Goal: Obtain resource: Obtain resource

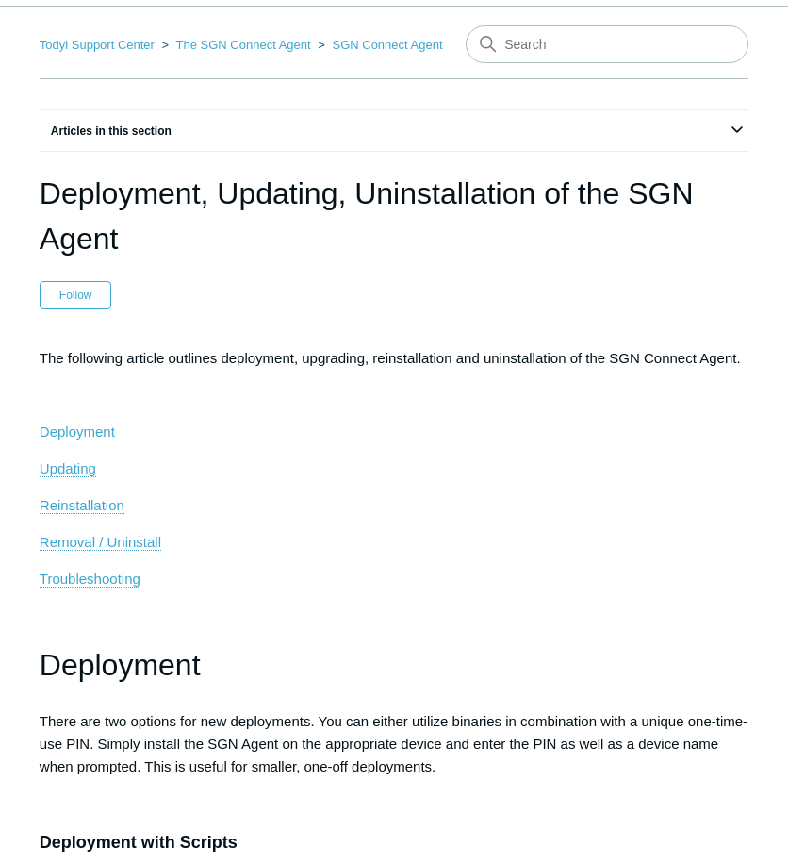
scroll to position [94, 0]
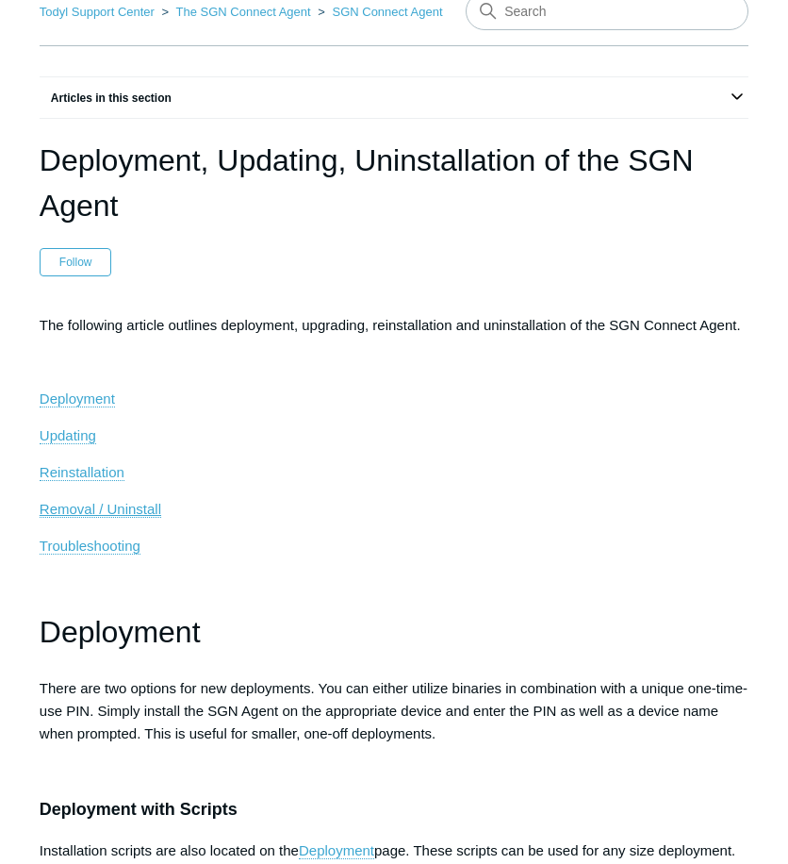
click at [87, 507] on span "Removal / Uninstall" at bounding box center [101, 509] width 122 height 16
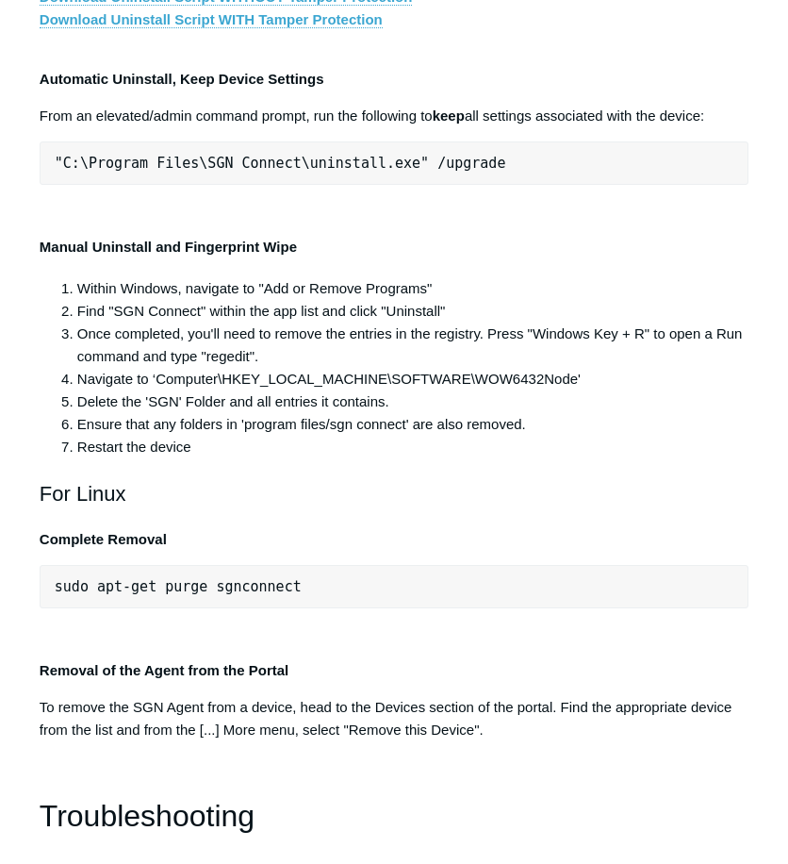
scroll to position [3680, 0]
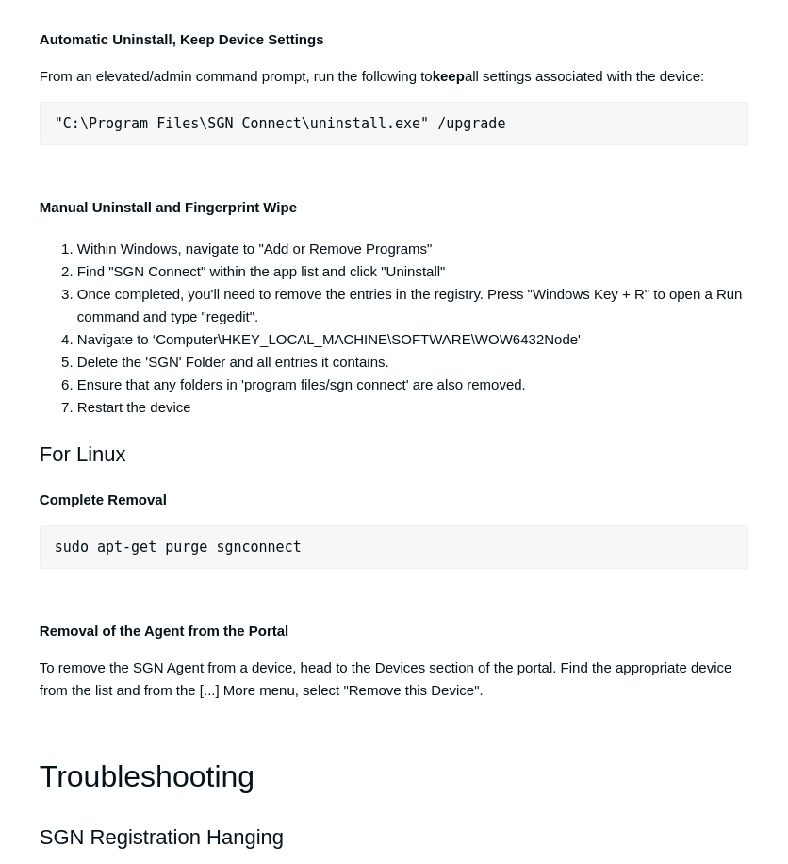
drag, startPoint x: 58, startPoint y: 378, endPoint x: 430, endPoint y: 377, distance: 371.5
drag, startPoint x: 412, startPoint y: 379, endPoint x: 399, endPoint y: 380, distance: 13.2
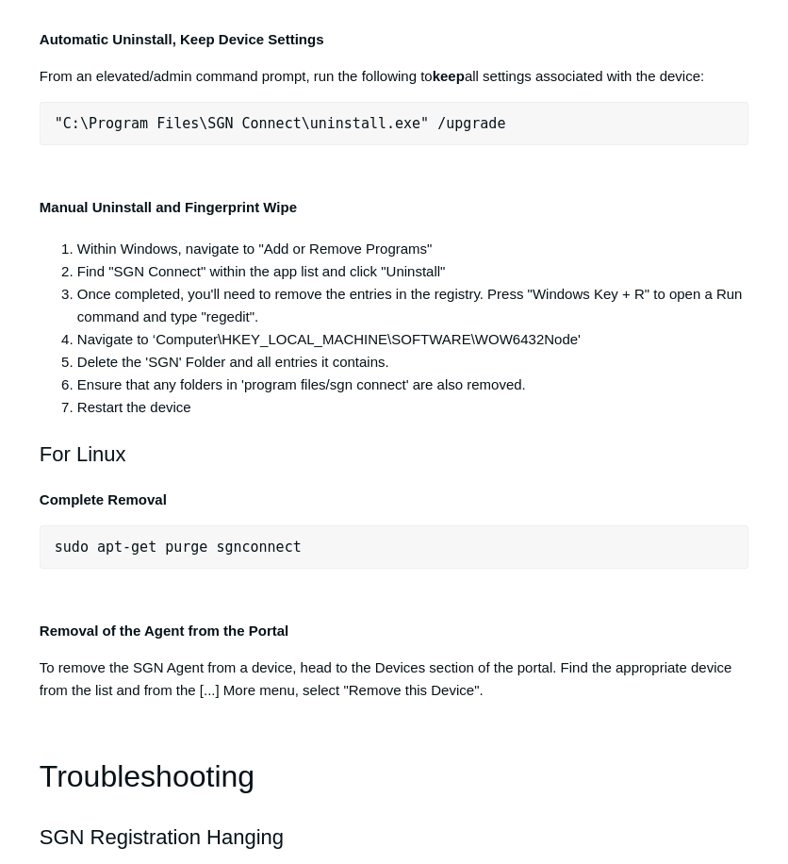
drag, startPoint x: 396, startPoint y: 379, endPoint x: 51, endPoint y: 391, distance: 345.3
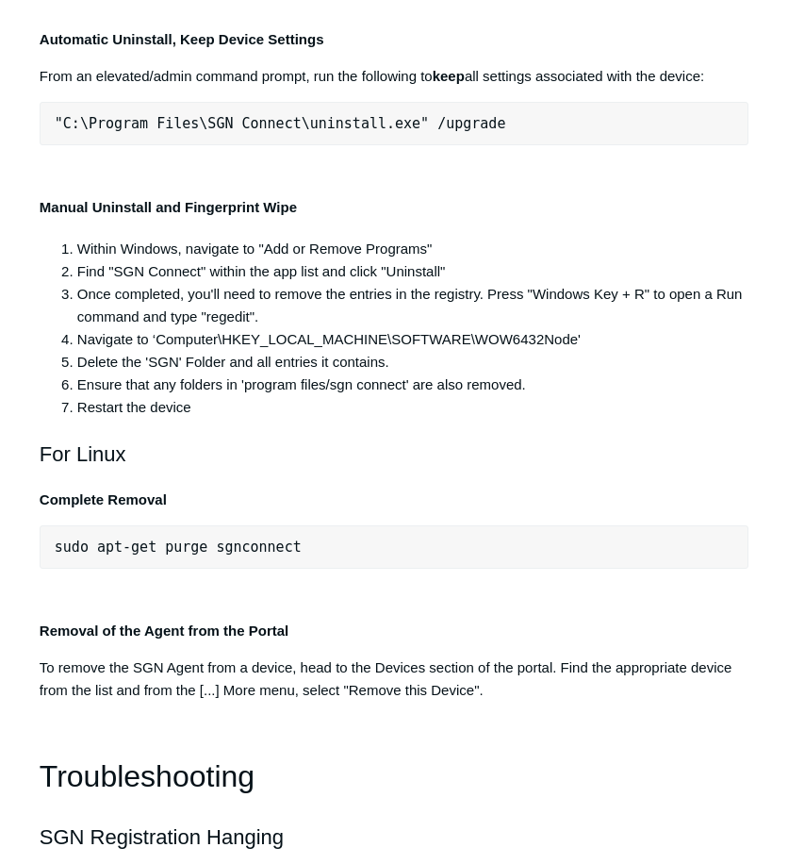
copy span ""C:\Program Files\SGN Connect\uninstall.exe""
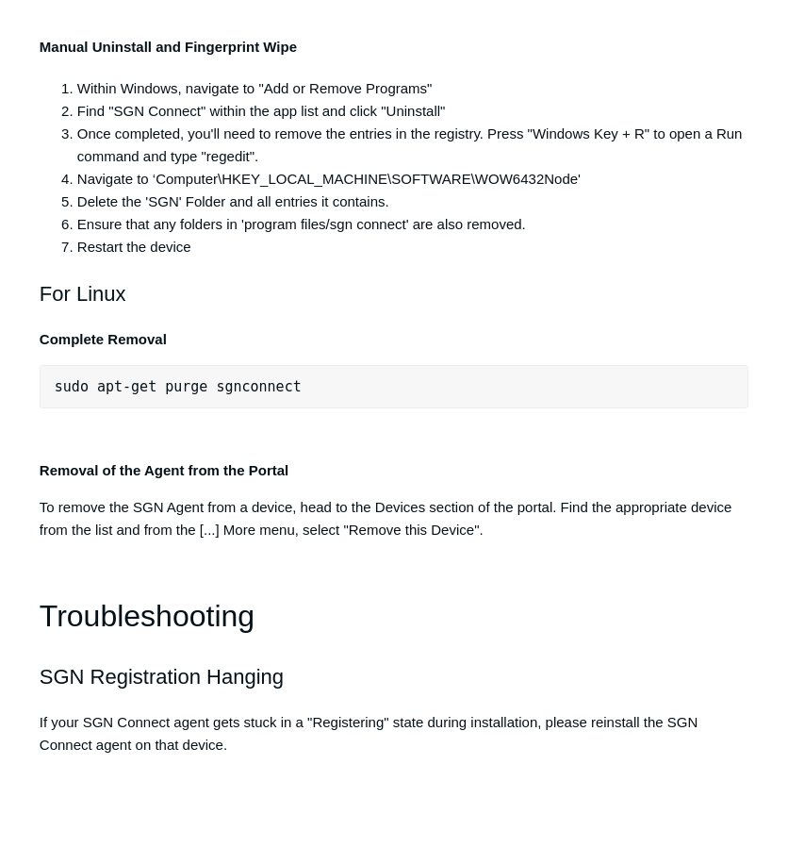
scroll to position [3869, 0]
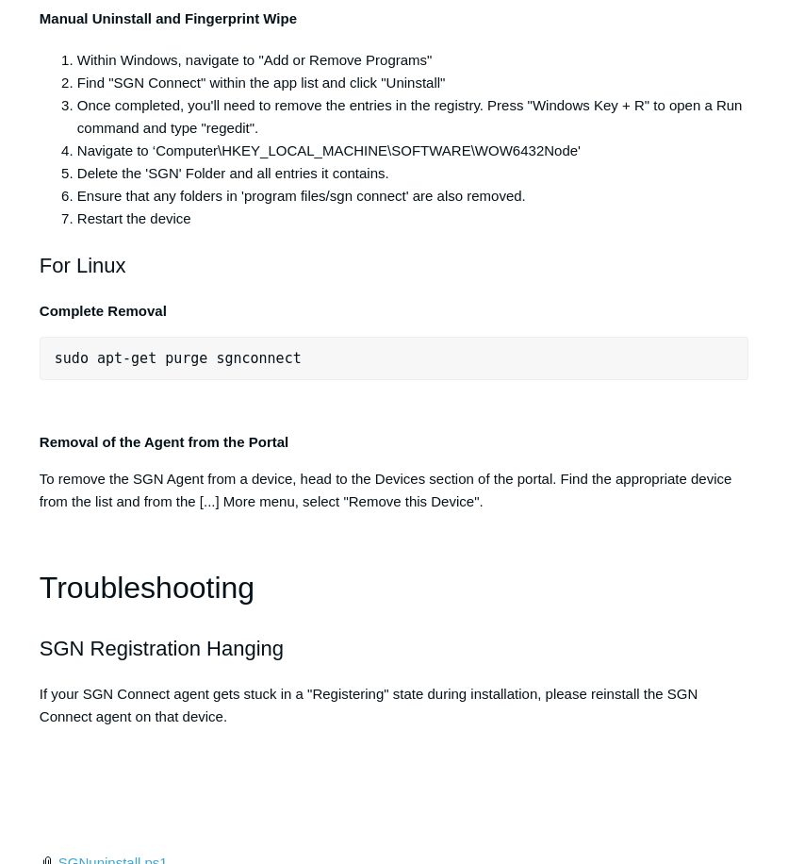
drag, startPoint x: 473, startPoint y: 715, endPoint x: 469, endPoint y: 706, distance: 9.7
